Goal: Task Accomplishment & Management: Manage account settings

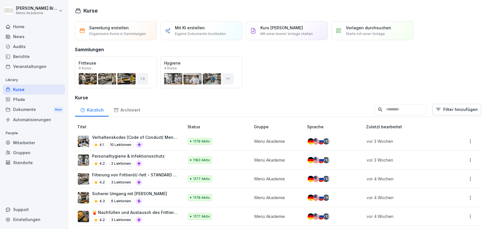
click at [26, 30] on div "Home" at bounding box center [34, 27] width 62 height 10
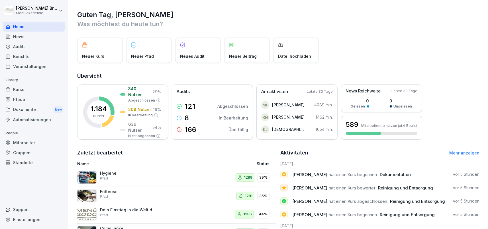
click at [24, 164] on div "Standorte" at bounding box center [34, 163] width 62 height 10
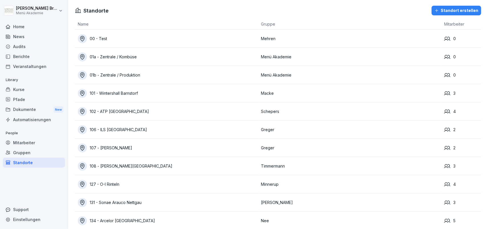
scroll to position [452, 0]
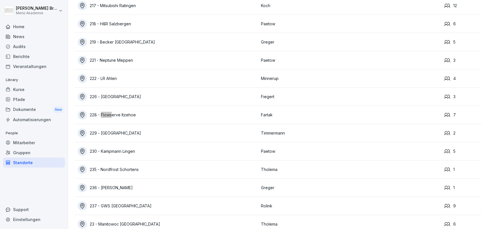
click at [136, 114] on div "228 - Flowserve Itzehoe" at bounding box center [168, 114] width 180 height 9
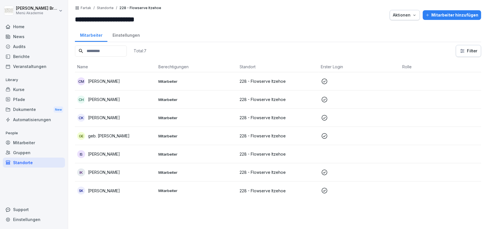
click at [25, 165] on div "Standorte" at bounding box center [34, 163] width 62 height 10
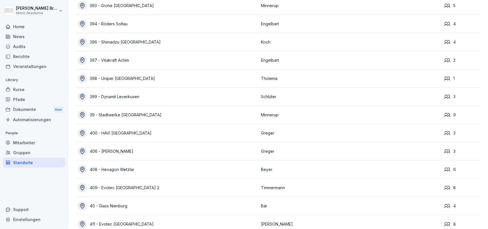
scroll to position [3166, 0]
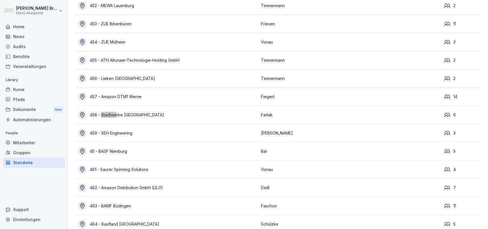
click at [131, 111] on div "458 - Stadtwerke [GEOGRAPHIC_DATA]" at bounding box center [168, 114] width 180 height 9
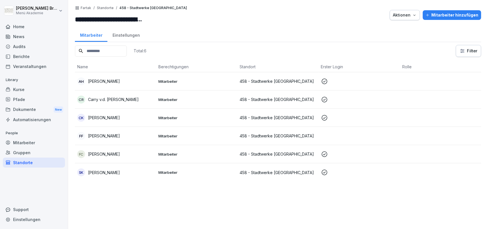
click at [106, 137] on p "[PERSON_NAME]" at bounding box center [104, 136] width 32 height 6
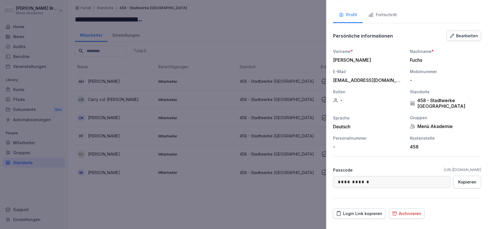
scroll to position [36, 0]
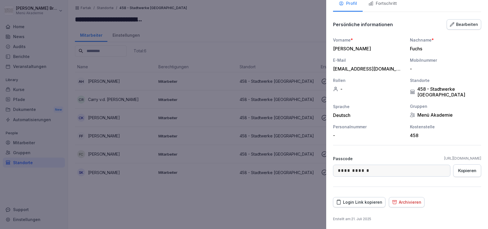
click at [415, 199] on div "Archivieren" at bounding box center [406, 202] width 29 height 6
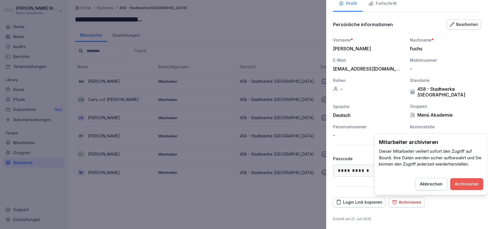
click at [460, 184] on div "Archivieren" at bounding box center [467, 184] width 24 height 6
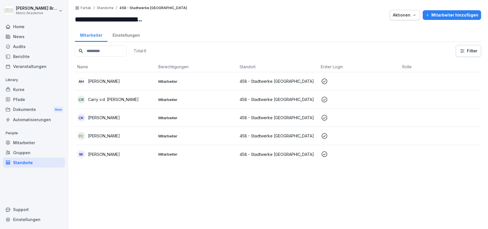
click at [24, 160] on div "Standorte" at bounding box center [34, 163] width 62 height 10
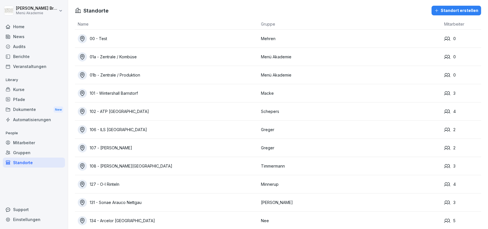
scroll to position [452, 0]
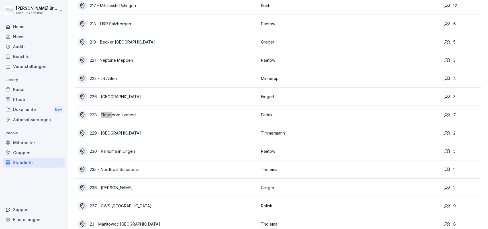
click at [108, 113] on div "228 - Flowserve Itzehoe" at bounding box center [168, 114] width 180 height 9
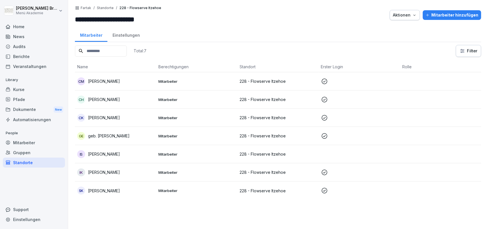
click at [472, 12] on div "Mitarbeiter hinzufügen" at bounding box center [451, 15] width 53 height 6
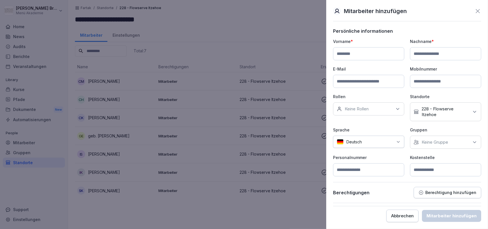
click at [291, 34] on div at bounding box center [244, 114] width 488 height 229
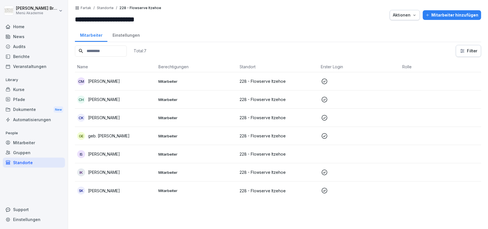
click at [102, 153] on p "[PERSON_NAME]" at bounding box center [104, 154] width 32 height 6
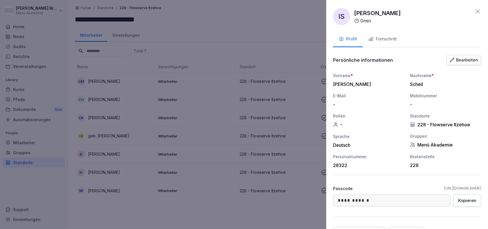
scroll to position [30, 0]
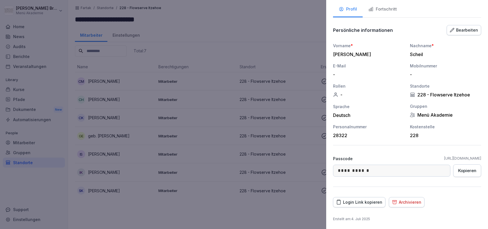
click at [360, 200] on div "Login Link kopieren" at bounding box center [359, 202] width 46 height 6
click at [226, 38] on div at bounding box center [244, 114] width 488 height 229
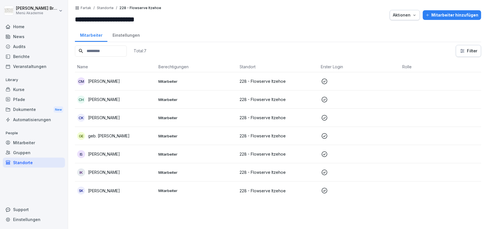
click at [29, 163] on div "Standorte" at bounding box center [34, 163] width 62 height 10
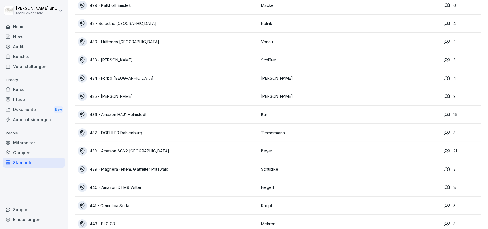
scroll to position [3148, 0]
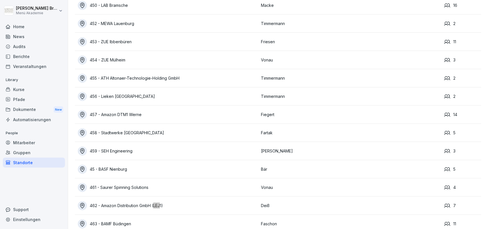
click at [126, 204] on div "462 - Amazon Distribution GmbH (LEJ1)" at bounding box center [168, 205] width 180 height 9
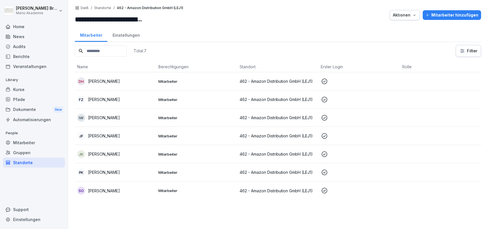
click at [450, 11] on button "Mitarbeiter hinzufügen" at bounding box center [451, 15] width 58 height 10
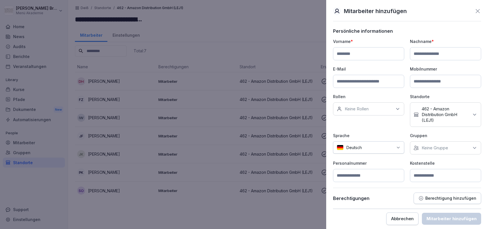
click at [446, 149] on p "Keine Gruppe" at bounding box center [434, 148] width 26 height 6
click at [425, 174] on label "Menü Akademie" at bounding box center [438, 173] width 32 height 5
click at [377, 54] on input at bounding box center [368, 53] width 71 height 13
type input "*******"
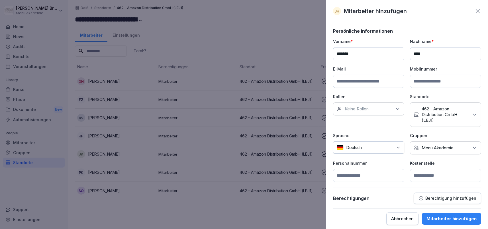
type input "****"
click at [377, 83] on input at bounding box center [368, 81] width 71 height 13
paste input "**********"
type input "**********"
click at [426, 176] on input at bounding box center [445, 175] width 71 height 13
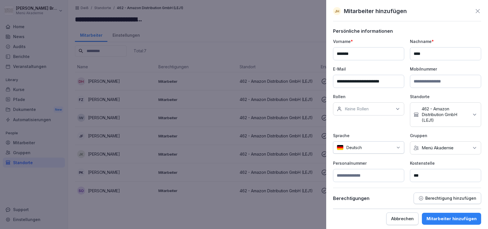
type input "***"
click at [440, 216] on div "Mitarbeiter hinzufügen" at bounding box center [451, 219] width 50 height 6
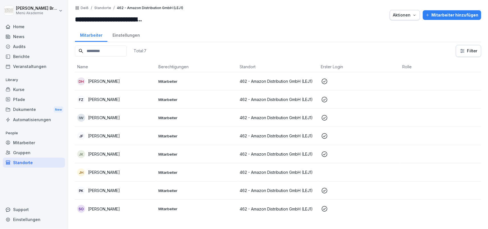
click at [95, 169] on div "JH [PERSON_NAME]" at bounding box center [115, 172] width 77 height 8
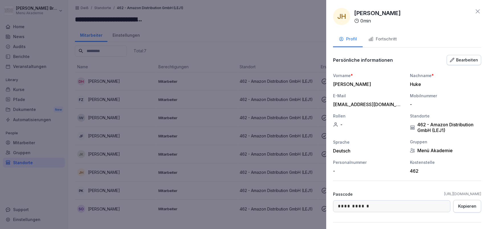
scroll to position [36, 0]
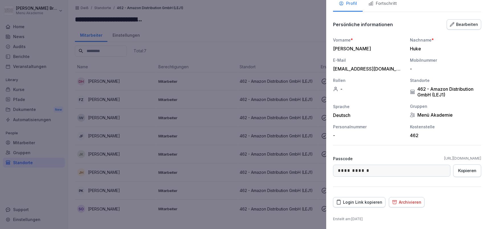
click at [369, 202] on div "Login Link kopieren" at bounding box center [359, 202] width 46 height 6
click at [25, 195] on div at bounding box center [244, 114] width 488 height 229
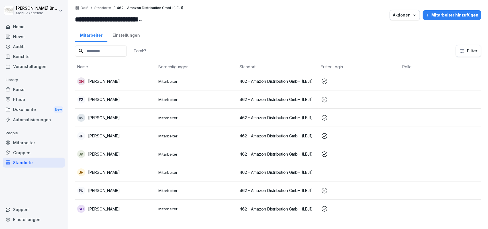
click at [20, 166] on div "Standorte" at bounding box center [34, 163] width 62 height 10
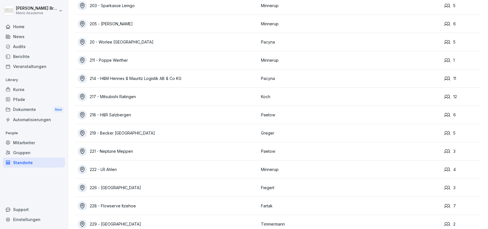
scroll to position [3421, 0]
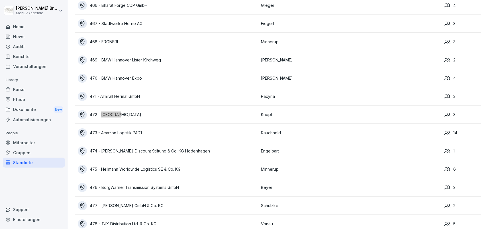
click at [136, 113] on div "472 - [GEOGRAPHIC_DATA]" at bounding box center [168, 114] width 180 height 9
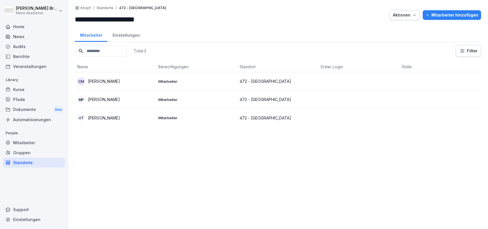
click at [128, 80] on div "CM [PERSON_NAME]" at bounding box center [115, 81] width 77 height 8
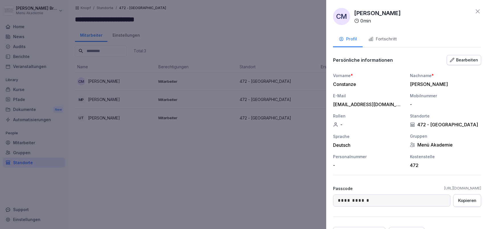
click at [472, 199] on div "Kopieren" at bounding box center [467, 201] width 18 height 6
click at [478, 9] on icon at bounding box center [477, 11] width 7 height 7
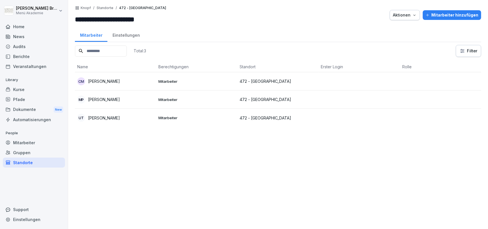
click at [31, 163] on div "Standorte" at bounding box center [34, 163] width 62 height 10
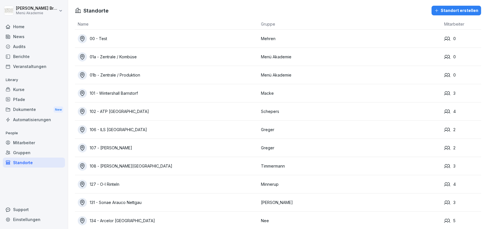
click at [27, 141] on div "Mitarbeiter" at bounding box center [34, 143] width 62 height 10
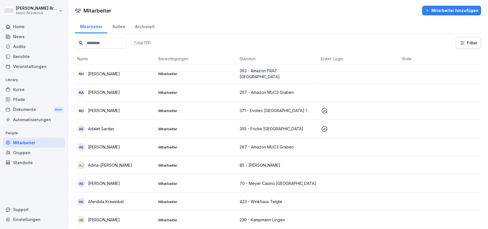
click at [102, 47] on input at bounding box center [101, 43] width 52 height 11
click at [103, 46] on input at bounding box center [101, 43] width 52 height 11
type input "*****"
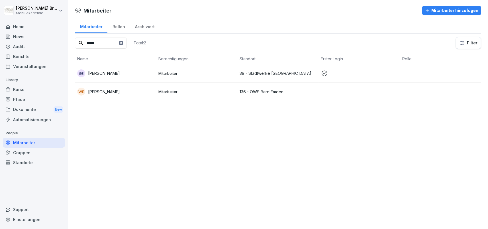
click at [105, 89] on p "[PERSON_NAME]" at bounding box center [104, 92] width 32 height 6
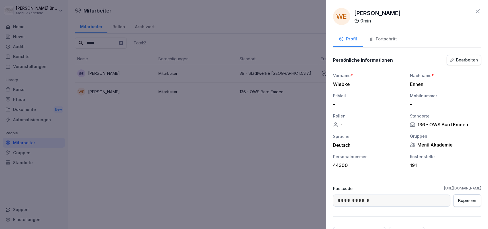
click at [465, 61] on div "Bearbeiten" at bounding box center [463, 60] width 28 height 6
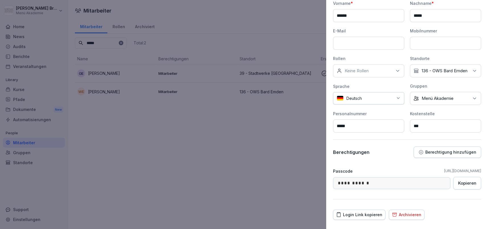
scroll to position [85, 0]
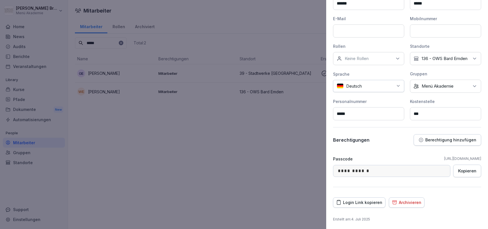
click at [359, 202] on div "Login Link kopieren" at bounding box center [359, 203] width 46 height 6
click at [45, 140] on div at bounding box center [244, 114] width 488 height 229
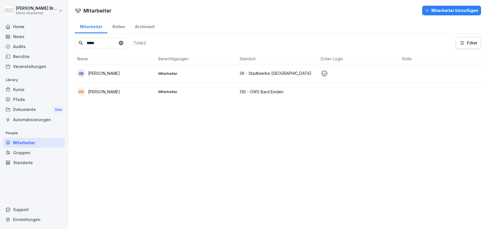
click at [39, 143] on div "Mitarbeiter" at bounding box center [34, 143] width 62 height 10
click at [122, 42] on icon at bounding box center [121, 43] width 2 height 2
click at [114, 44] on input at bounding box center [101, 43] width 52 height 11
type input "****"
click at [93, 71] on p "[PERSON_NAME]" at bounding box center [104, 74] width 32 height 6
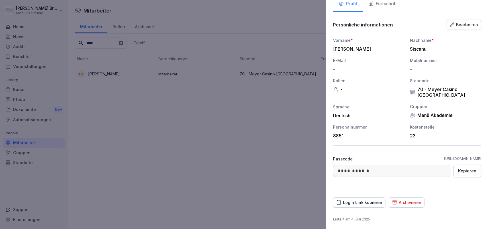
scroll to position [36, 0]
click at [371, 200] on div "Login Link kopieren" at bounding box center [359, 202] width 46 height 6
click at [190, 137] on div at bounding box center [244, 114] width 488 height 229
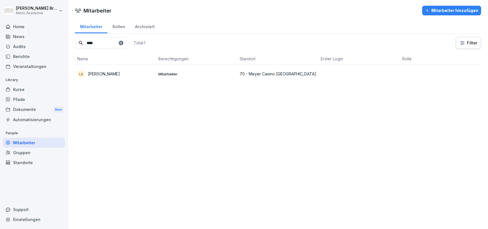
click at [24, 144] on div "Mitarbeiter" at bounding box center [34, 143] width 62 height 10
click at [123, 42] on div at bounding box center [121, 43] width 5 height 5
click at [123, 42] on icon at bounding box center [120, 42] width 3 height 3
click at [120, 42] on input at bounding box center [101, 43] width 52 height 11
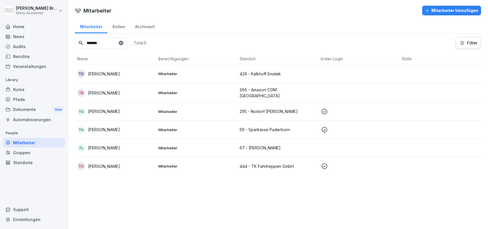
type input "*******"
click at [120, 71] on p "[PERSON_NAME]" at bounding box center [104, 74] width 32 height 6
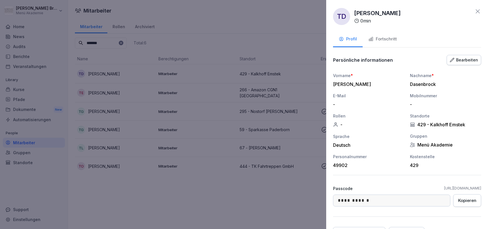
click at [470, 63] on div "Bearbeiten" at bounding box center [463, 60] width 28 height 6
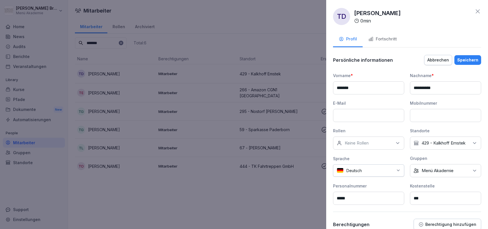
click at [365, 114] on input at bounding box center [368, 115] width 71 height 13
paste input "**********"
type input "**********"
click at [472, 61] on div "Speichern" at bounding box center [467, 60] width 21 height 6
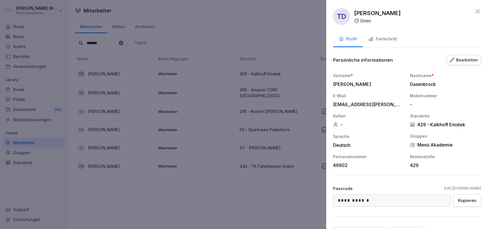
click at [377, 40] on div "Fortschritt" at bounding box center [382, 39] width 28 height 7
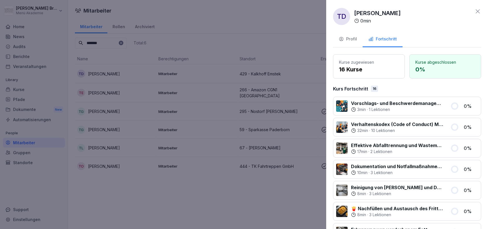
click at [341, 40] on icon "button" at bounding box center [340, 38] width 5 height 5
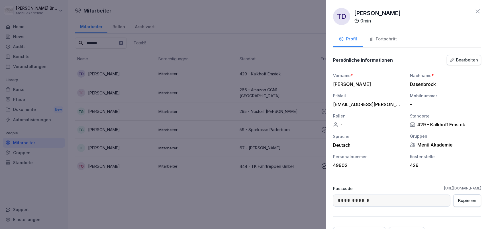
click at [77, 213] on div at bounding box center [244, 114] width 488 height 229
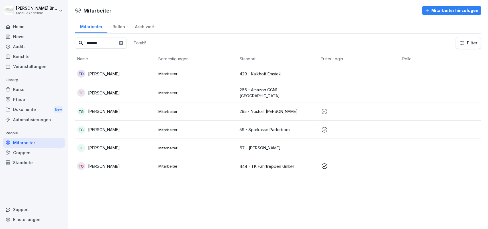
click at [122, 43] on icon at bounding box center [121, 43] width 2 height 2
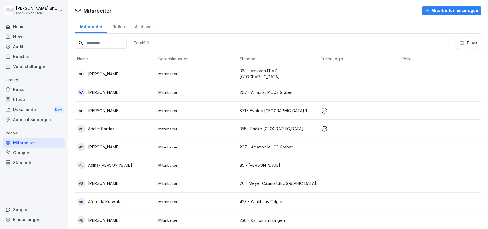
click at [111, 46] on input at bounding box center [101, 43] width 52 height 11
type input "****"
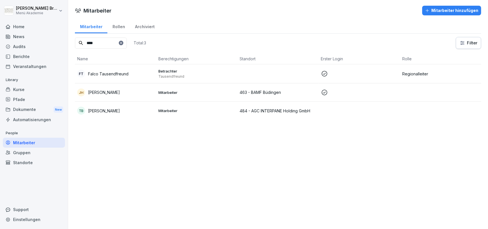
click at [41, 162] on div "Standorte" at bounding box center [34, 163] width 62 height 10
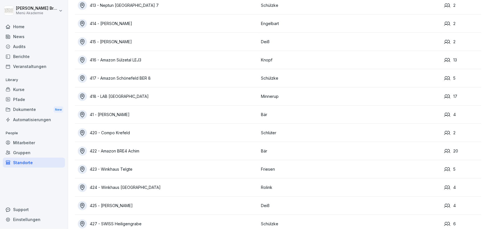
scroll to position [2693, 0]
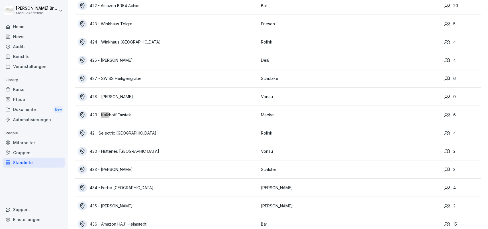
click at [119, 116] on div "429 - Kalkhoff Emstek" at bounding box center [168, 114] width 180 height 9
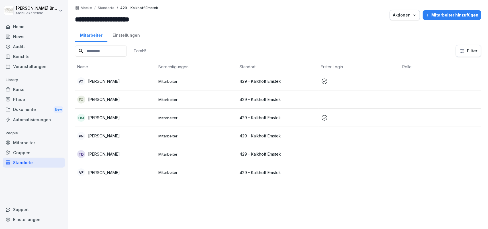
click at [444, 16] on div "Mitarbeiter hinzufügen" at bounding box center [451, 15] width 53 height 6
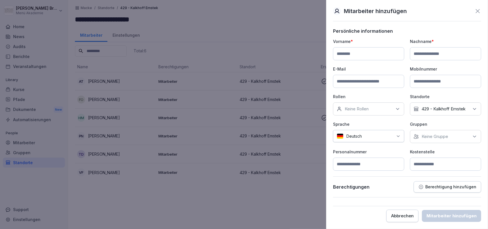
click at [365, 52] on input at bounding box center [368, 53] width 71 height 13
type input "*****"
click at [440, 55] on input at bounding box center [445, 53] width 71 height 13
type input "*****"
click at [376, 87] on input at bounding box center [368, 81] width 71 height 13
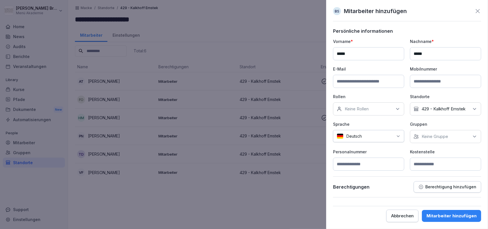
paste input "**********"
type input "**********"
click at [428, 136] on p "Keine Gruppe" at bounding box center [434, 137] width 26 height 6
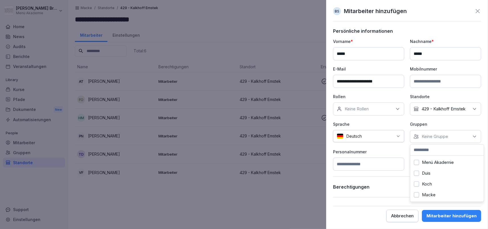
click at [427, 162] on label "Menü Akademie" at bounding box center [438, 162] width 32 height 5
click at [385, 180] on div "**********" at bounding box center [407, 112] width 148 height 169
click at [429, 161] on input at bounding box center [445, 164] width 71 height 13
type input "***"
click at [457, 216] on div "Mitarbeiter hinzufügen" at bounding box center [451, 216] width 50 height 6
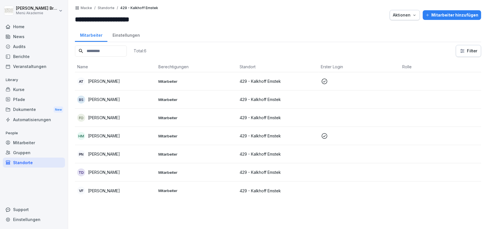
click at [32, 164] on div "Standorte" at bounding box center [34, 163] width 62 height 10
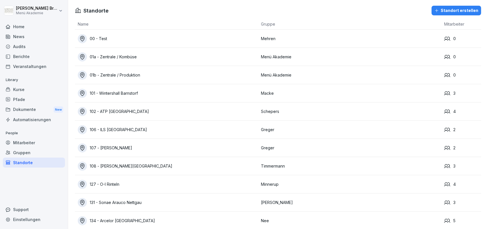
click at [453, 9] on div "Standort erstellen" at bounding box center [456, 10] width 44 height 6
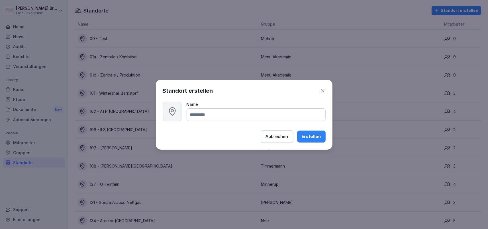
click at [205, 116] on input at bounding box center [255, 114] width 139 height 13
type input "*"
click at [222, 110] on input at bounding box center [255, 114] width 139 height 13
type input "**********"
click at [320, 136] on div "Erstellen" at bounding box center [310, 136] width 19 height 6
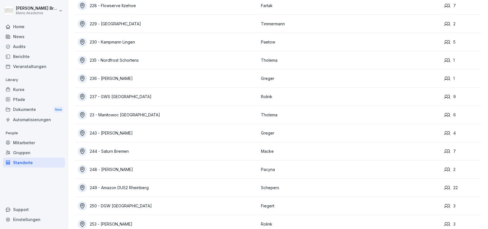
scroll to position [3822, 0]
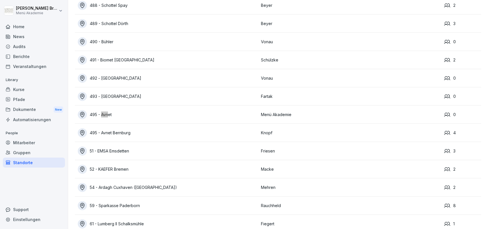
click at [95, 113] on div "495 - Avnet" at bounding box center [168, 114] width 180 height 9
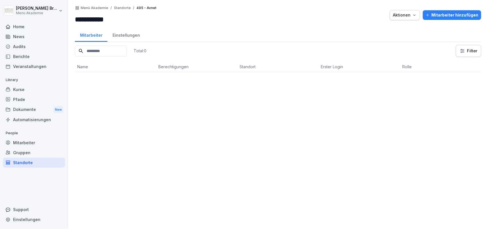
click at [128, 36] on div "Einstellungen" at bounding box center [125, 34] width 37 height 15
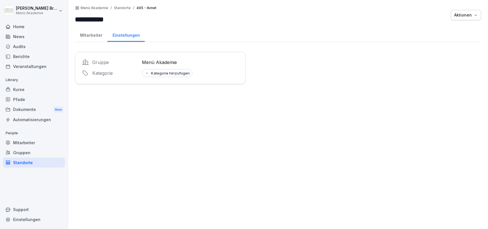
click at [96, 36] on div "Mitarbeiter" at bounding box center [91, 34] width 32 height 15
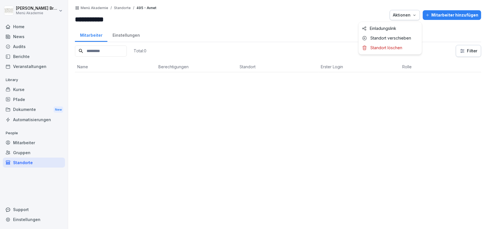
click at [404, 15] on div "Aktionen" at bounding box center [404, 15] width 24 height 6
click at [378, 36] on p "Standort verschieben" at bounding box center [390, 38] width 41 height 5
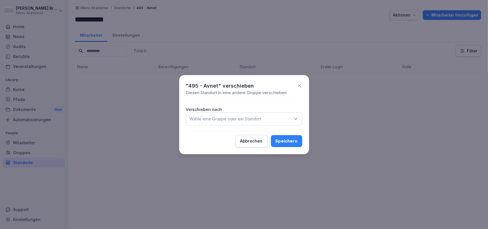
click at [242, 122] on div "Wähle eine Gruppe oder ein Standort" at bounding box center [244, 118] width 116 height 13
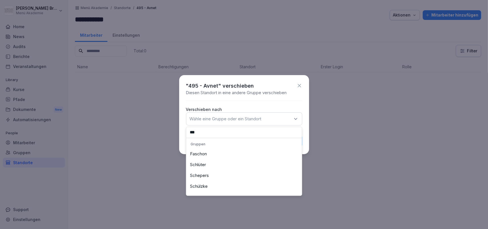
type input "***"
click at [208, 187] on div "Schülzke" at bounding box center [244, 186] width 113 height 11
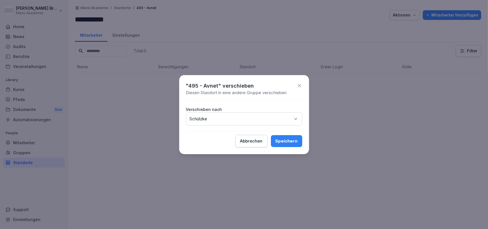
click at [285, 139] on div "Speichern" at bounding box center [286, 141] width 22 height 6
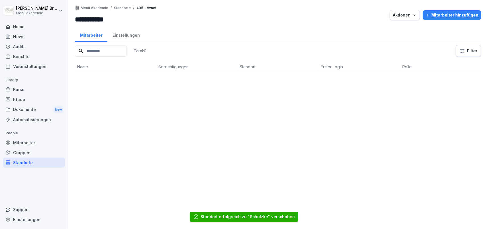
click at [20, 149] on div "Gruppen" at bounding box center [34, 153] width 62 height 10
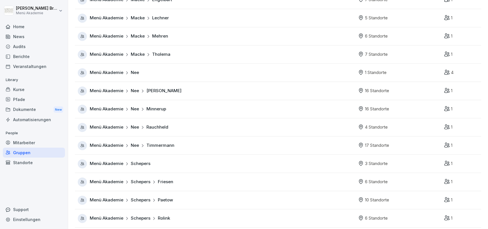
scroll to position [296, 0]
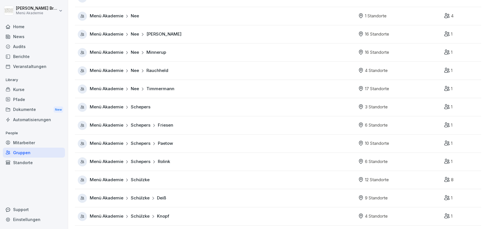
click at [102, 179] on span "Menü Akademie" at bounding box center [107, 180] width 34 height 7
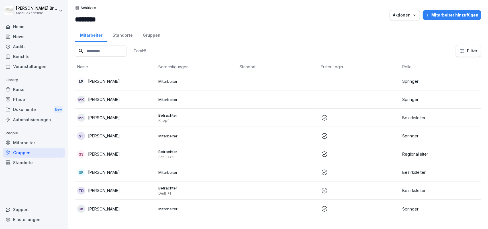
click at [122, 29] on div "Standorte" at bounding box center [122, 34] width 30 height 15
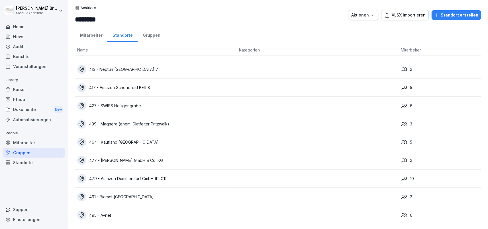
scroll to position [51, 0]
click at [38, 13] on html "[PERSON_NAME] Menü Akademie Home News Audits Berichte Veranstaltungen Library K…" at bounding box center [244, 114] width 488 height 229
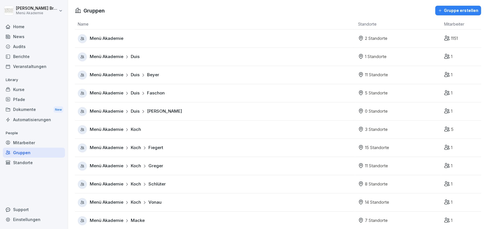
click at [54, 89] on html "[PERSON_NAME] Menü Akademie Home News Audits Berichte Veranstaltungen Library K…" at bounding box center [244, 114] width 488 height 229
click at [22, 144] on div "Mitarbeiter" at bounding box center [34, 143] width 62 height 10
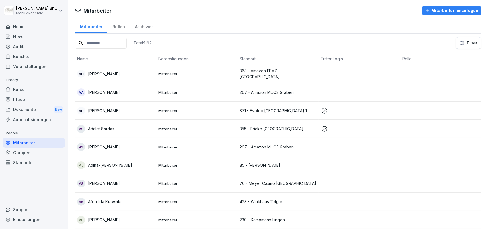
click at [104, 40] on input at bounding box center [101, 43] width 52 height 11
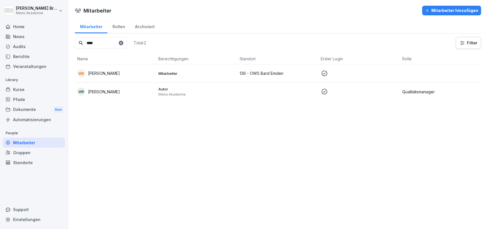
type input "****"
click at [123, 42] on icon at bounding box center [120, 42] width 3 height 3
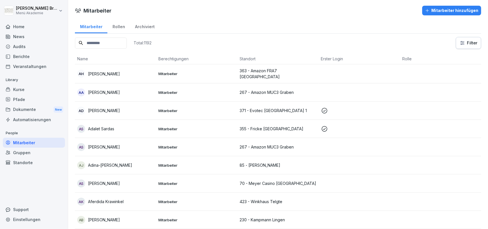
click at [428, 10] on icon "button" at bounding box center [427, 10] width 5 height 5
click at [448, 7] on div at bounding box center [244, 114] width 488 height 229
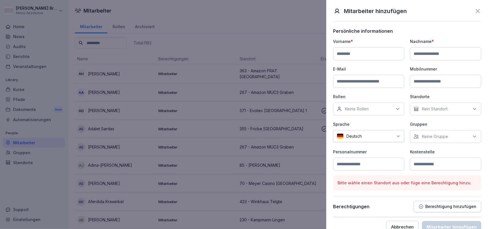
click at [382, 51] on input at bounding box center [368, 53] width 71 height 13
type input "********"
click at [443, 57] on input at bounding box center [445, 53] width 71 height 13
type input "*********"
click at [379, 80] on input at bounding box center [368, 81] width 71 height 13
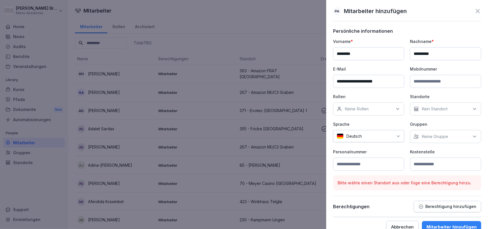
type input "**********"
click at [380, 107] on div "Keine Rollen" at bounding box center [368, 108] width 71 height 13
type input "**********"
click at [370, 135] on b "Personalabteilung" at bounding box center [363, 135] width 37 height 5
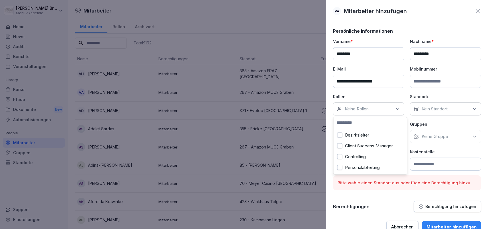
click at [356, 168] on label "Personalabteilung" at bounding box center [362, 167] width 35 height 5
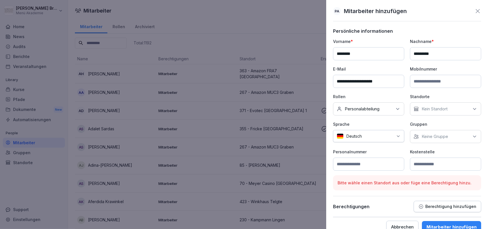
click at [435, 135] on p "Keine Gruppe" at bounding box center [434, 137] width 26 height 6
click at [428, 161] on label "Menü Akademie" at bounding box center [438, 162] width 32 height 5
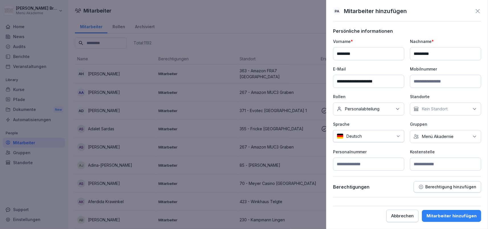
click at [387, 161] on input at bounding box center [368, 164] width 71 height 13
click at [422, 161] on input at bounding box center [445, 164] width 71 height 13
type input "*"
click at [442, 184] on button "Berechtigung hinzufügen" at bounding box center [446, 186] width 67 height 11
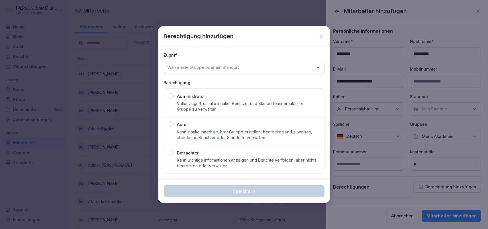
click at [201, 109] on p "Voller Zugriff, um alle Inhalte, Benutzer und Standorte innerhalb ihrer Gruppe …" at bounding box center [248, 106] width 142 height 11
click at [202, 68] on p "Wähle eine Gruppe oder ein Standort" at bounding box center [203, 68] width 72 height 6
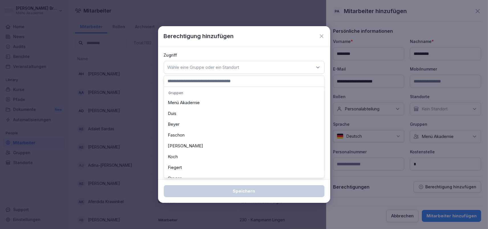
click at [184, 104] on div "Menü Akademie" at bounding box center [243, 102] width 157 height 11
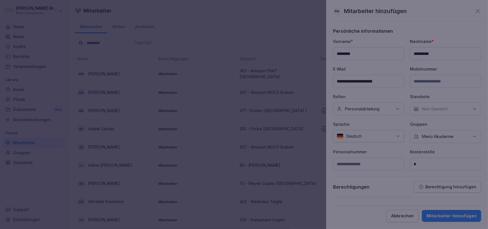
click at [437, 135] on div at bounding box center [244, 114] width 488 height 229
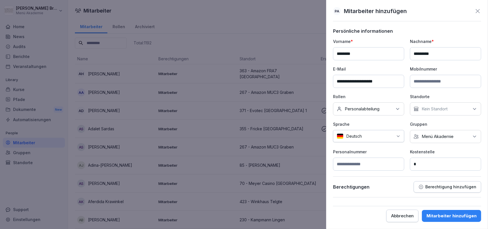
click at [441, 137] on p "Menü Akademie" at bounding box center [437, 137] width 32 height 6
click at [416, 161] on button "Menü Akademie" at bounding box center [416, 162] width 5 height 5
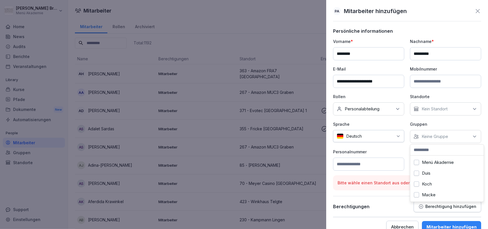
click at [397, 149] on p "Personalnummer" at bounding box center [368, 152] width 71 height 6
click at [430, 204] on p "Berechtigung hinzufügen" at bounding box center [450, 206] width 51 height 5
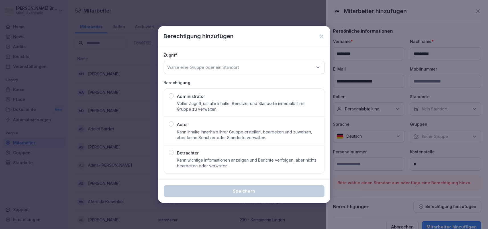
click at [190, 96] on p "Administrator" at bounding box center [191, 96] width 28 height 7
click at [209, 67] on p "Wähle eine Gruppe oder ein Standort" at bounding box center [203, 68] width 72 height 6
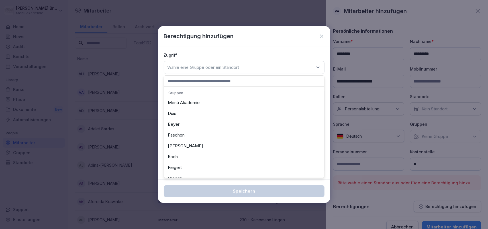
click at [193, 104] on div "Menü Akademie" at bounding box center [243, 102] width 157 height 11
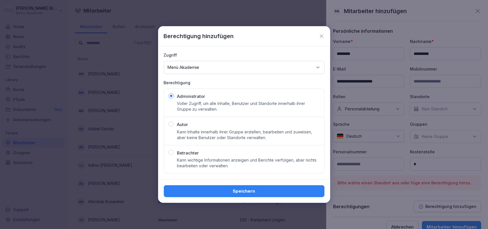
click at [243, 190] on div "Speichern" at bounding box center [243, 191] width 151 height 6
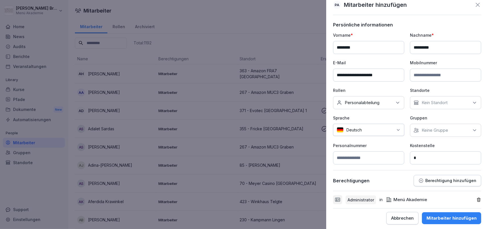
scroll to position [8, 0]
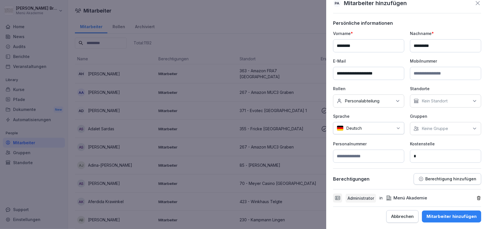
click at [435, 213] on button "Mitarbeiter hinzufügen" at bounding box center [451, 217] width 59 height 12
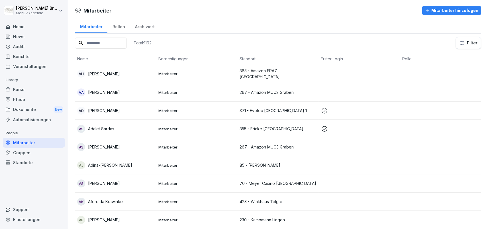
click at [127, 47] on input at bounding box center [101, 43] width 52 height 11
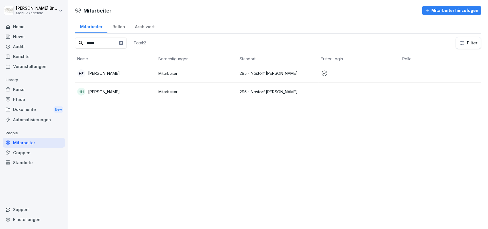
type input "*****"
click at [118, 89] on div "HH [PERSON_NAME]" at bounding box center [115, 92] width 77 height 8
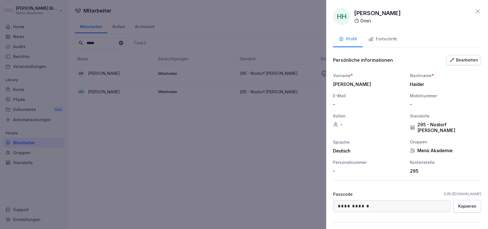
scroll to position [30, 0]
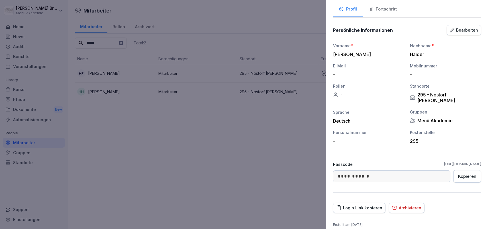
click at [410, 205] on div "Archivieren" at bounding box center [406, 208] width 29 height 6
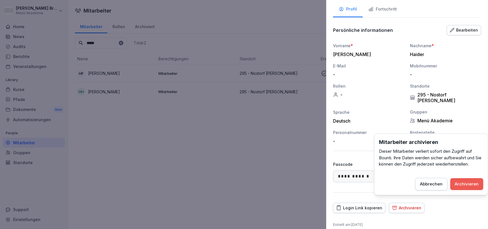
click at [462, 182] on div "Archivieren" at bounding box center [467, 184] width 24 height 6
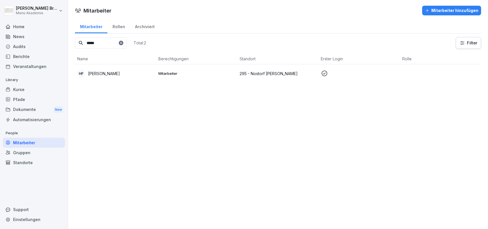
click at [33, 142] on div "Mitarbeiter" at bounding box center [34, 143] width 62 height 10
click at [122, 43] on icon at bounding box center [121, 43] width 2 height 2
click at [127, 44] on input at bounding box center [101, 43] width 52 height 11
type input "****"
click at [111, 70] on div "FC [PERSON_NAME]" at bounding box center [115, 73] width 77 height 8
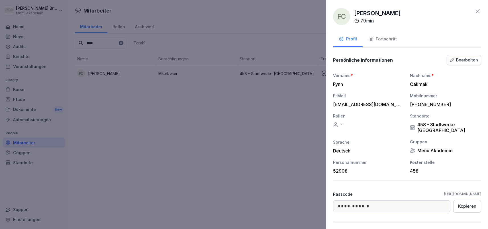
scroll to position [36, 0]
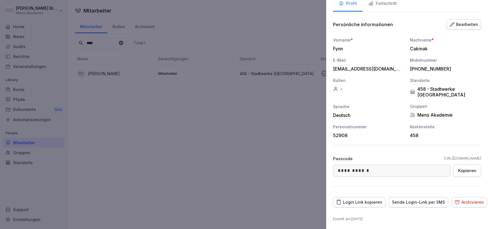
click at [461, 201] on div "Archivieren" at bounding box center [468, 202] width 29 height 6
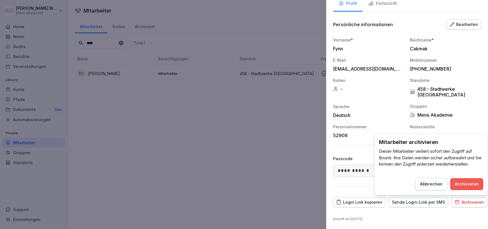
click at [467, 178] on div "Abbrechen Archivieren" at bounding box center [431, 184] width 104 height 13
click at [465, 182] on div "Archivieren" at bounding box center [467, 184] width 24 height 6
